Goal: Task Accomplishment & Management: Manage account settings

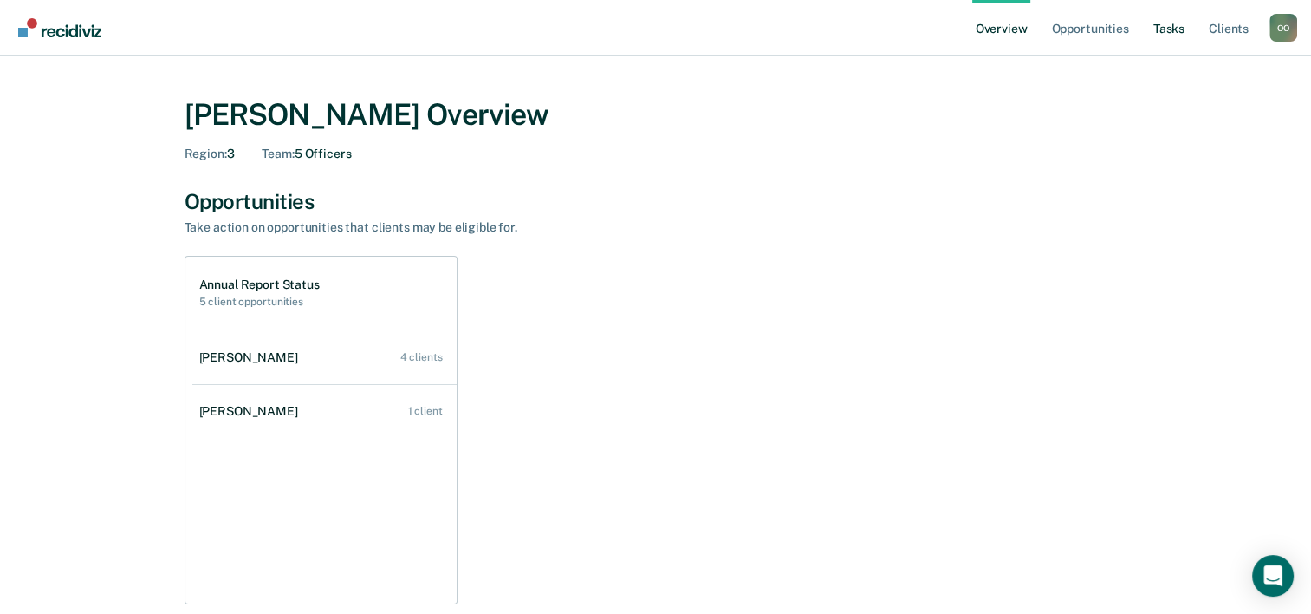
click at [1172, 27] on link "Tasks" at bounding box center [1169, 27] width 38 height 55
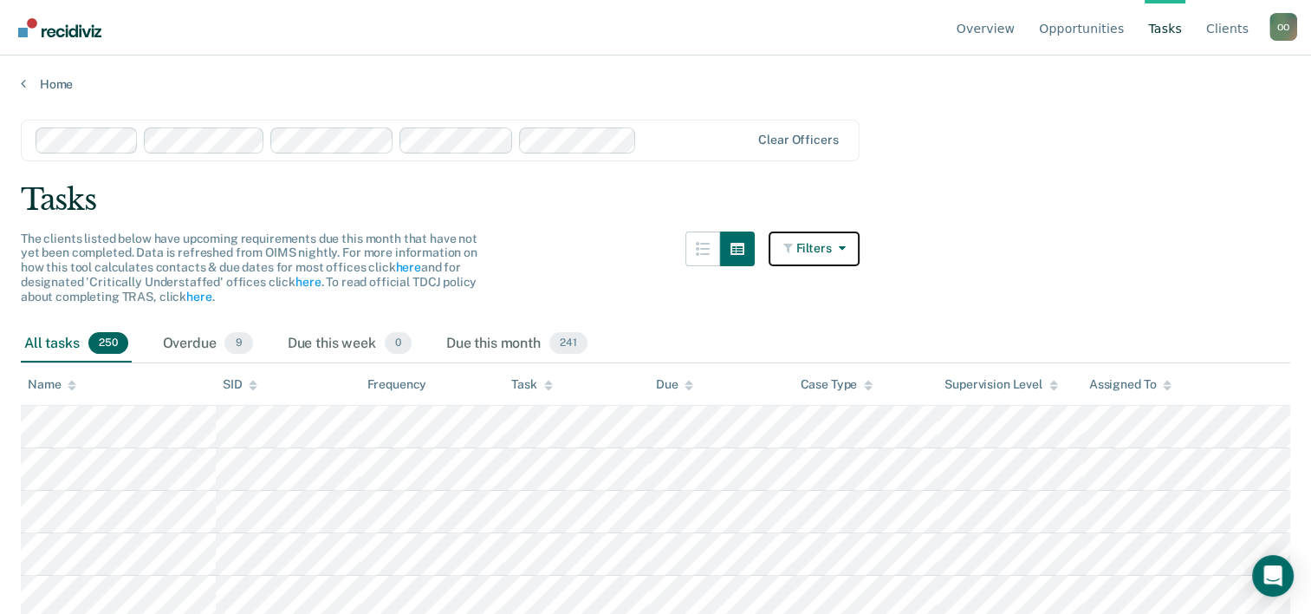
click at [845, 244] on icon "button" at bounding box center [838, 248] width 14 height 12
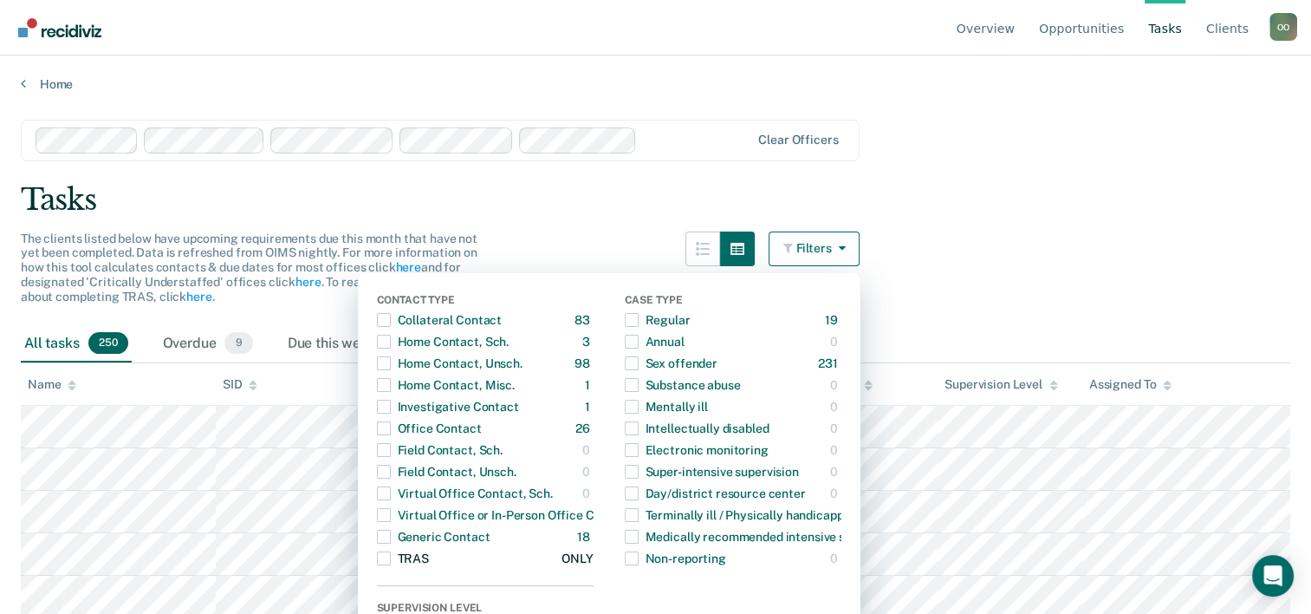
click at [391, 558] on span "Dropdown Menu" at bounding box center [384, 558] width 14 height 14
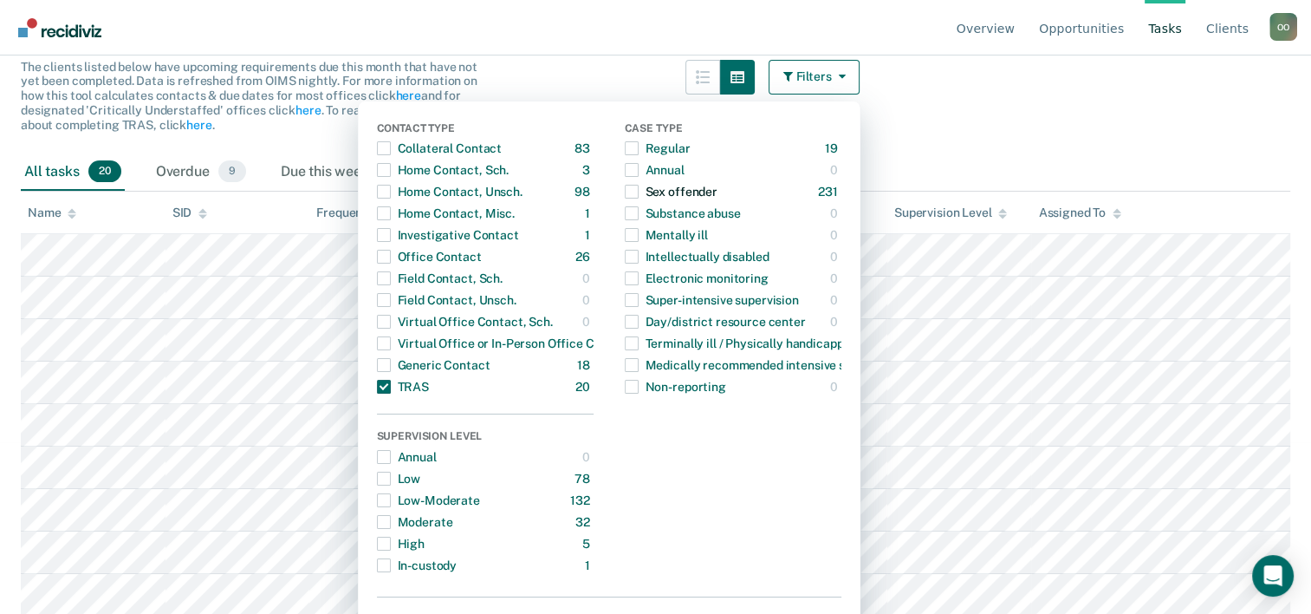
scroll to position [173, 0]
click at [1002, 97] on main "Clear officers Tasks The clients listed below have upcoming requirements due th…" at bounding box center [655, 177] width 1311 height 517
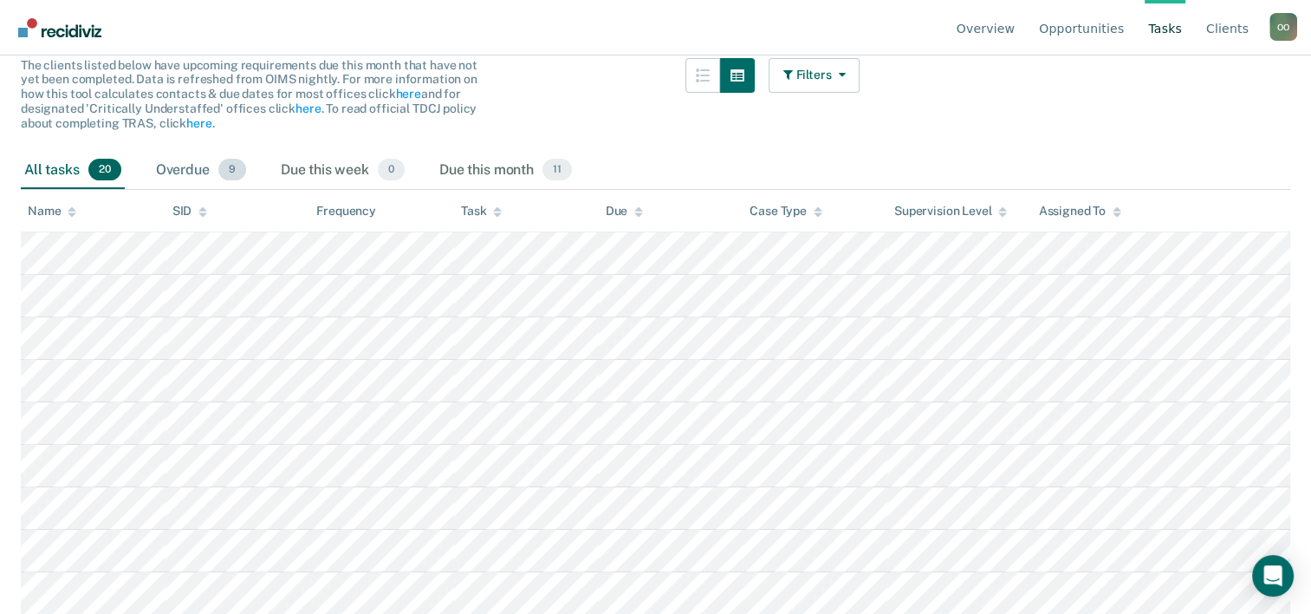
click at [186, 169] on div "Overdue 9" at bounding box center [201, 171] width 97 height 38
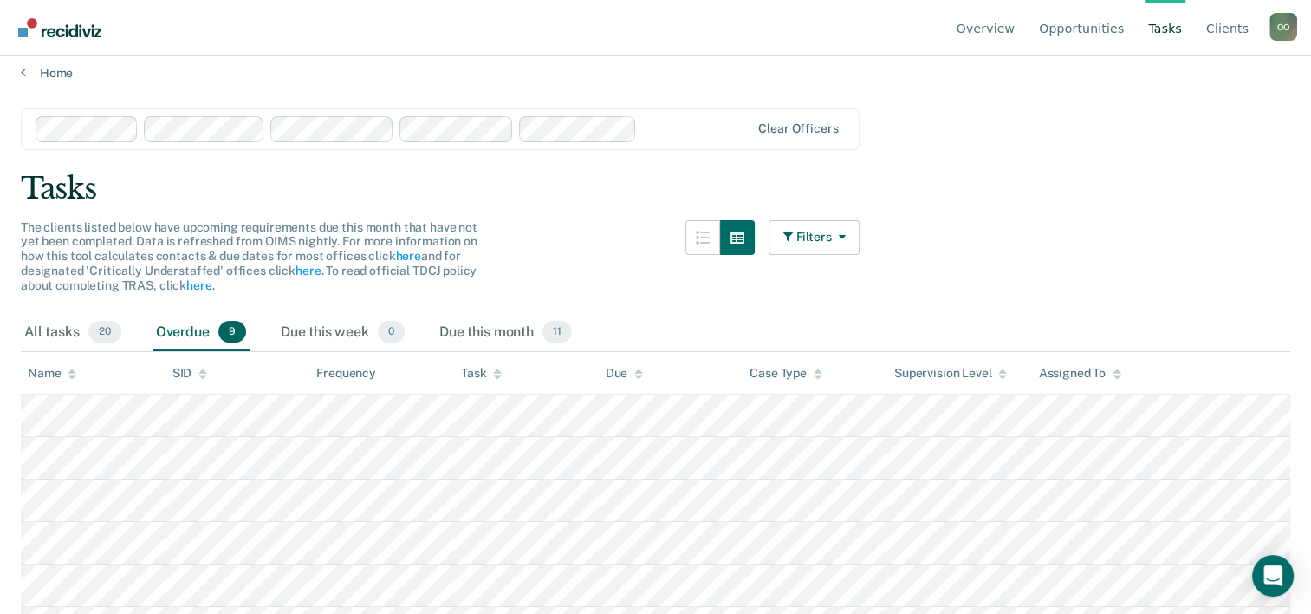
scroll to position [0, 0]
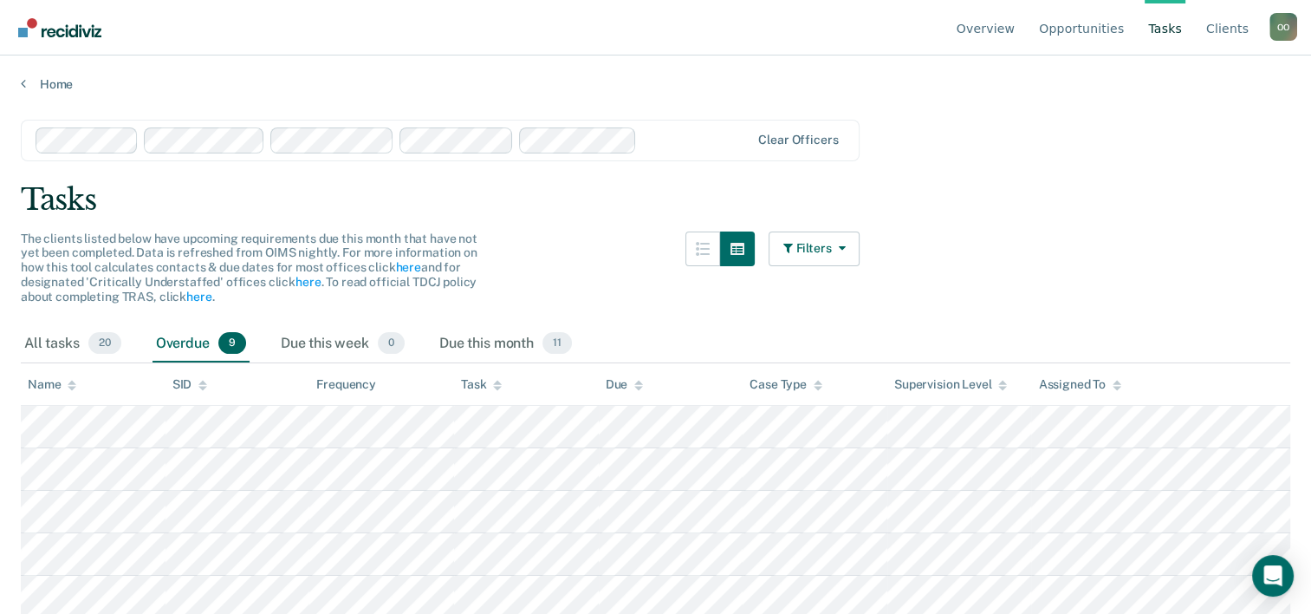
click at [1291, 33] on div "O O" at bounding box center [1284, 27] width 28 height 28
click at [1176, 139] on link "Log Out" at bounding box center [1214, 136] width 112 height 15
